Goal: Understand process/instructions

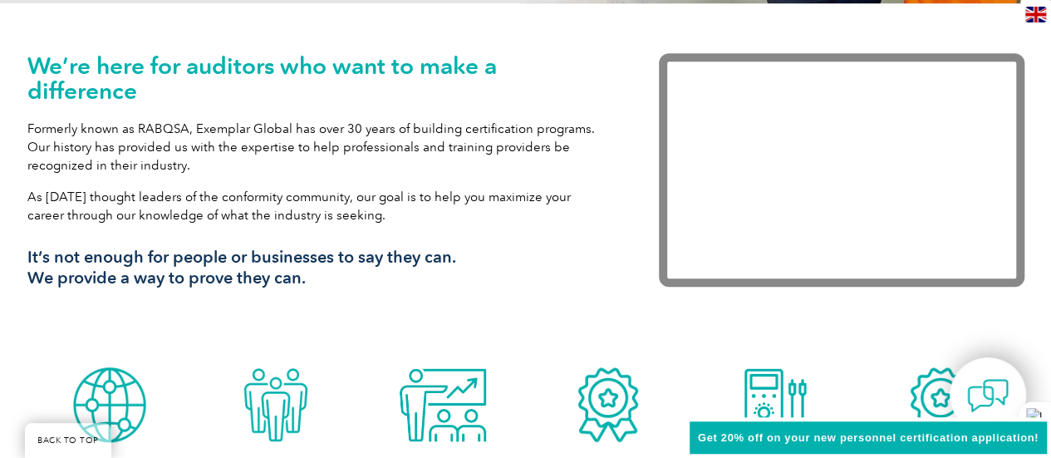
scroll to position [831, 0]
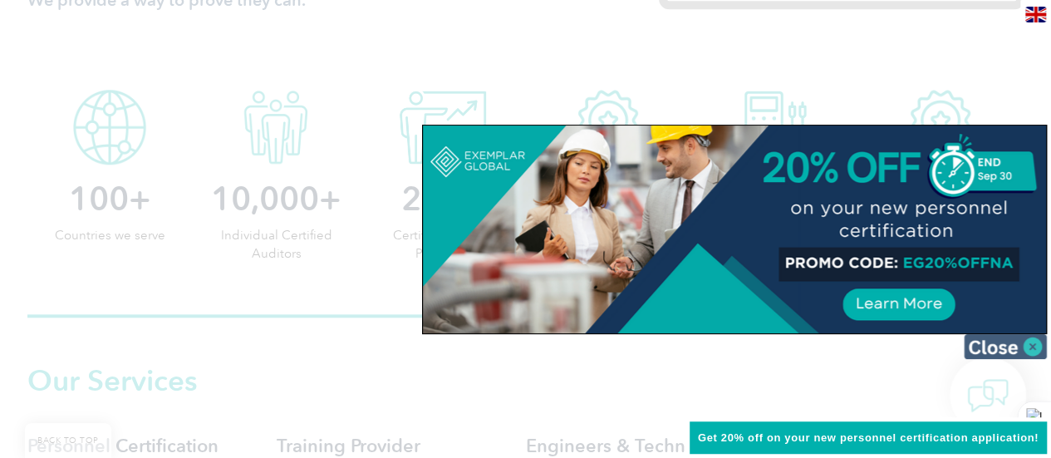
click at [1029, 341] on img at bounding box center [1004, 346] width 83 height 25
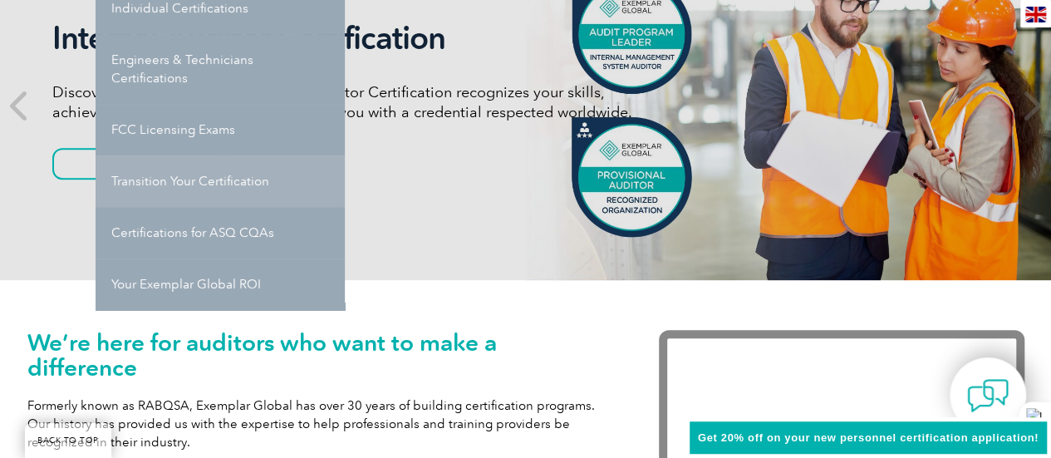
scroll to position [0, 0]
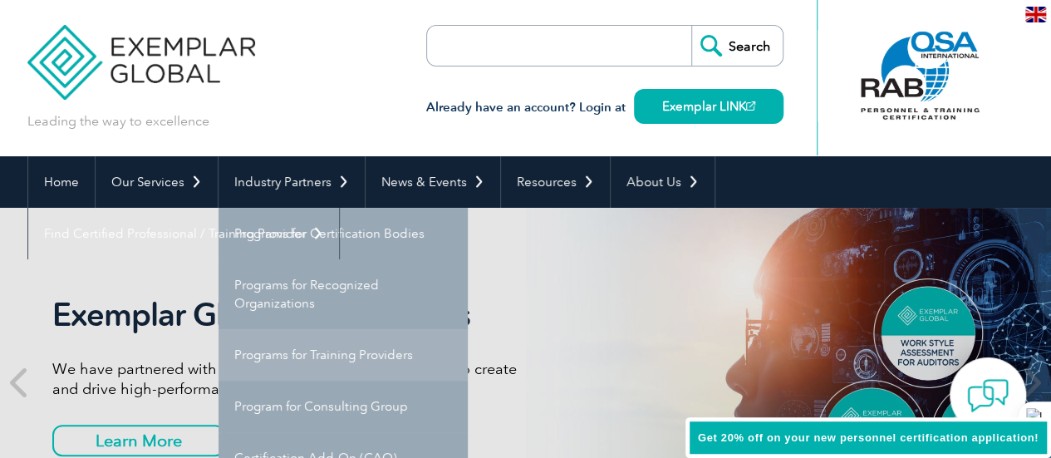
click at [351, 355] on link "Programs for Training Providers" at bounding box center [342, 354] width 249 height 51
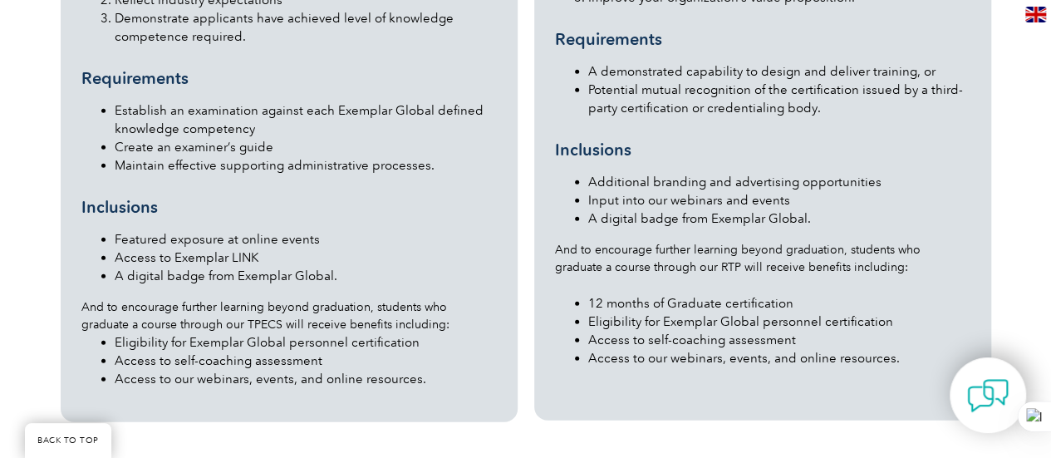
scroll to position [2214, 0]
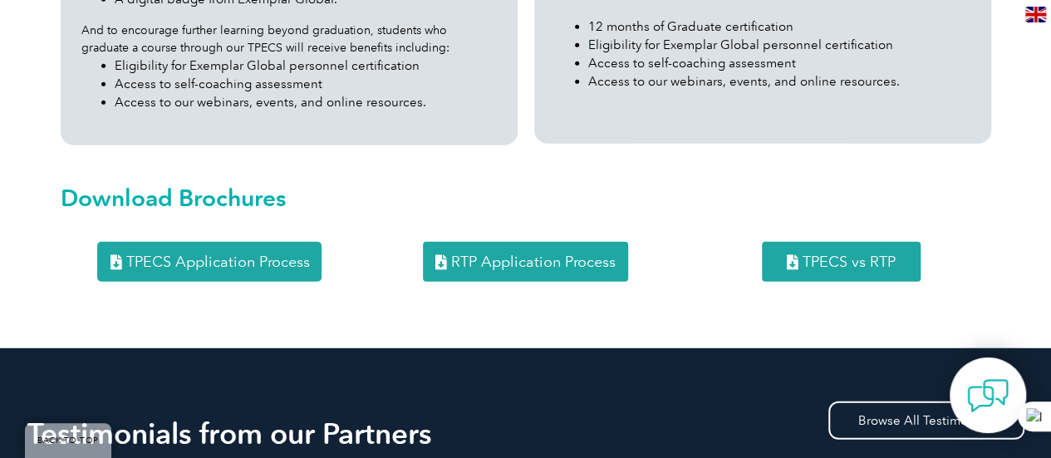
click at [530, 254] on span "RTP Application Process" at bounding box center [533, 261] width 164 height 15
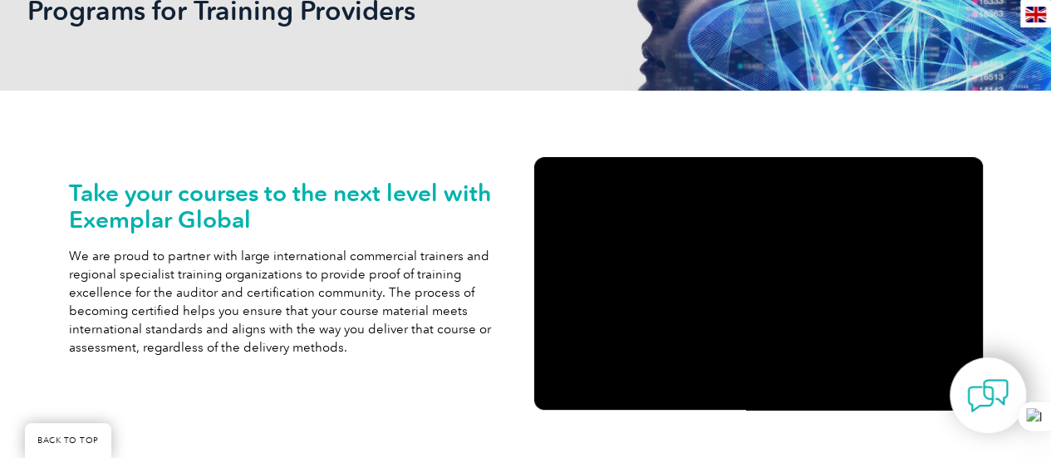
scroll to position [0, 0]
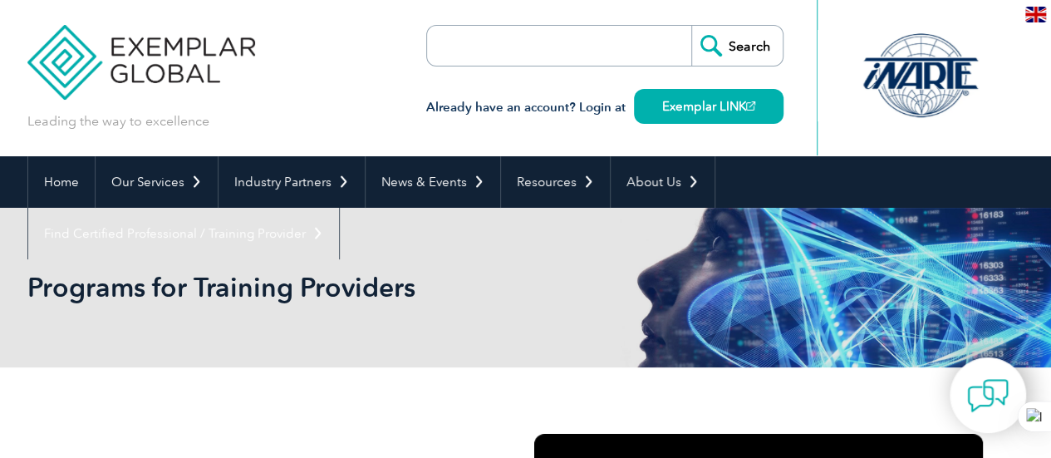
click at [306, 86] on div "Leading the way to excellence Search" at bounding box center [525, 78] width 997 height 156
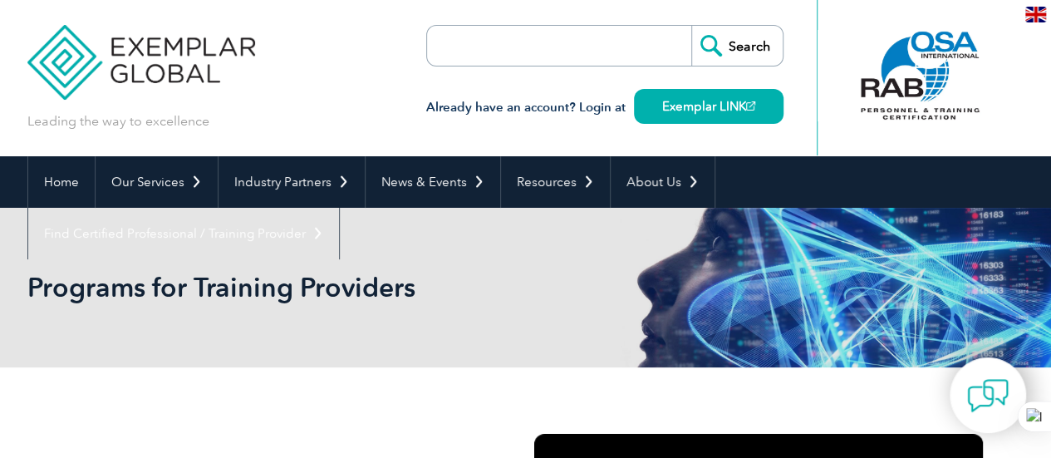
click at [324, 112] on div "Leading the way to excellence Search" at bounding box center [525, 78] width 997 height 156
